Goal: Find specific page/section: Find specific page/section

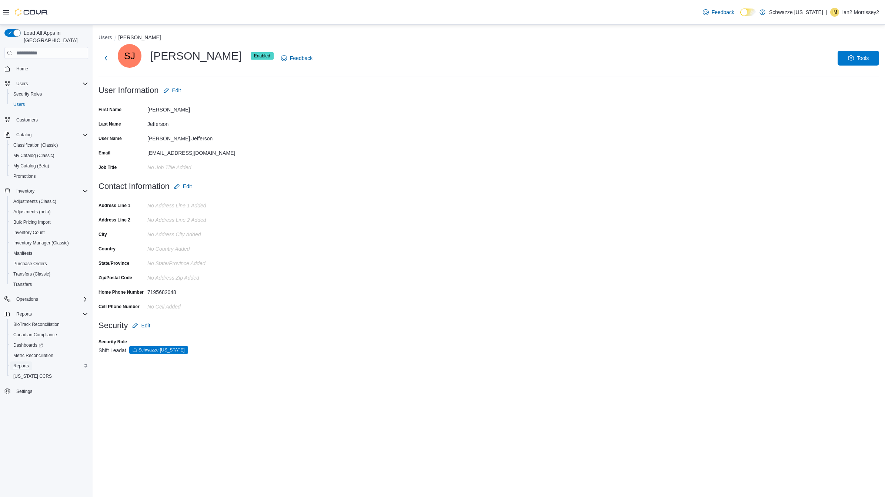
click at [27, 363] on span "Reports" at bounding box center [21, 366] width 16 height 6
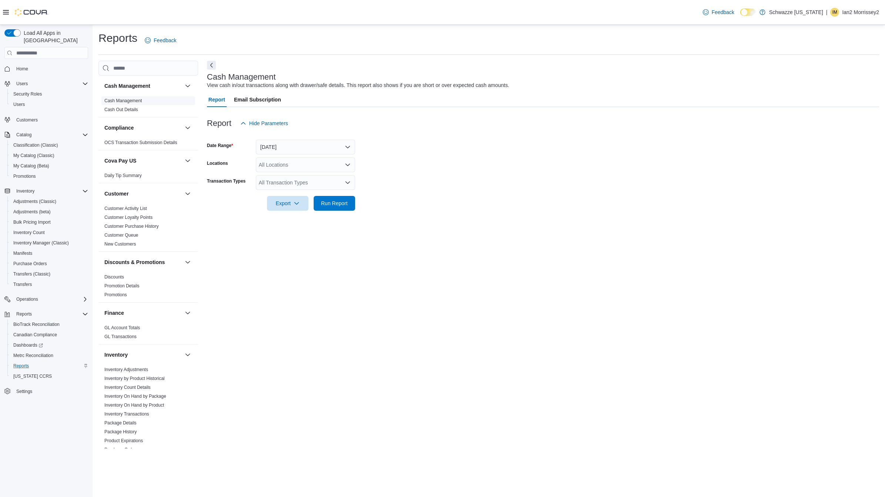
click at [135, 99] on link "Cash Management" at bounding box center [122, 100] width 37 height 5
